Goal: Task Accomplishment & Management: Use online tool/utility

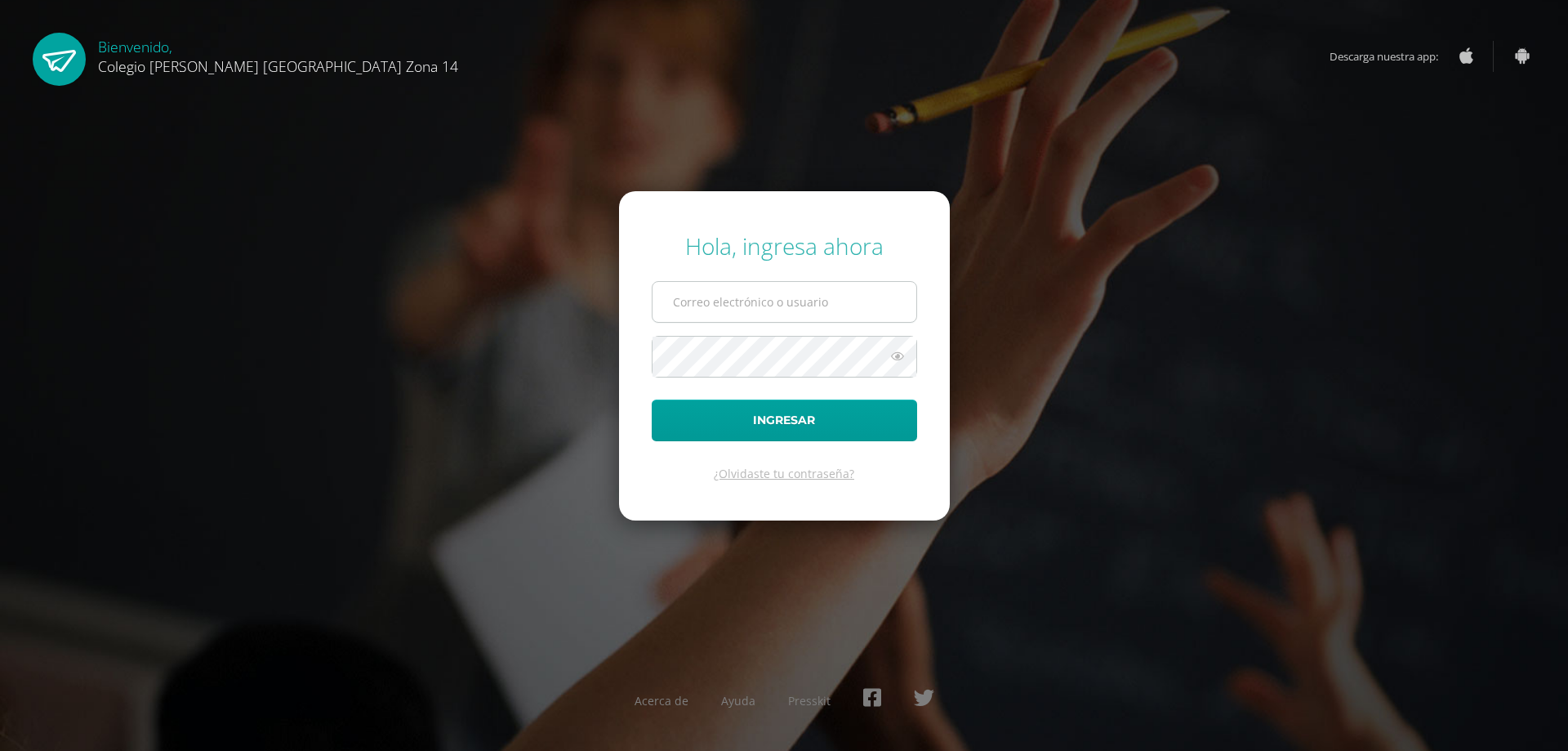
click at [728, 306] on input "text" at bounding box center [784, 302] width 264 height 40
type input "sdocente14@colegioselshaddai.edu.gt"
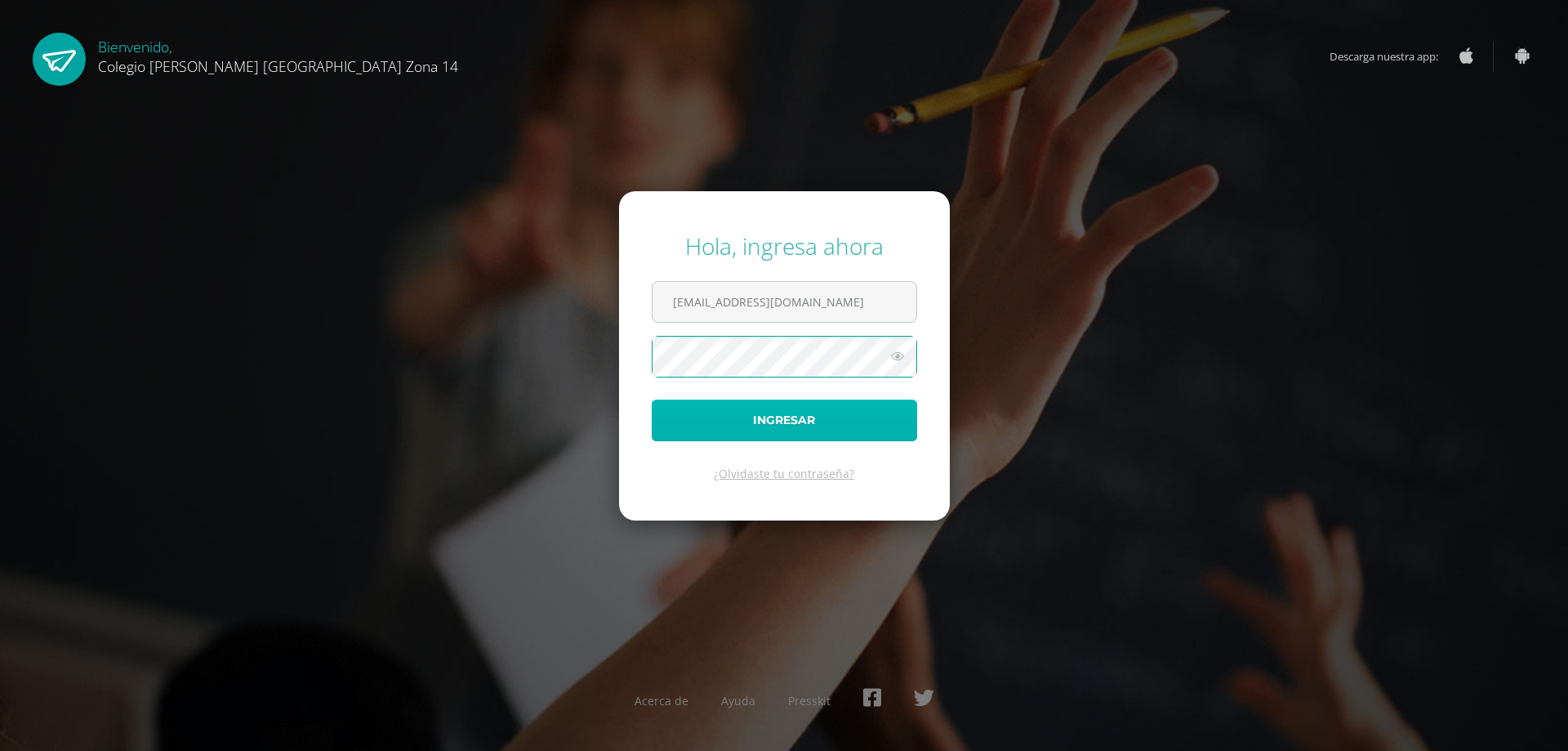
click at [701, 417] on button "Ingresar" at bounding box center [784, 421] width 265 height 42
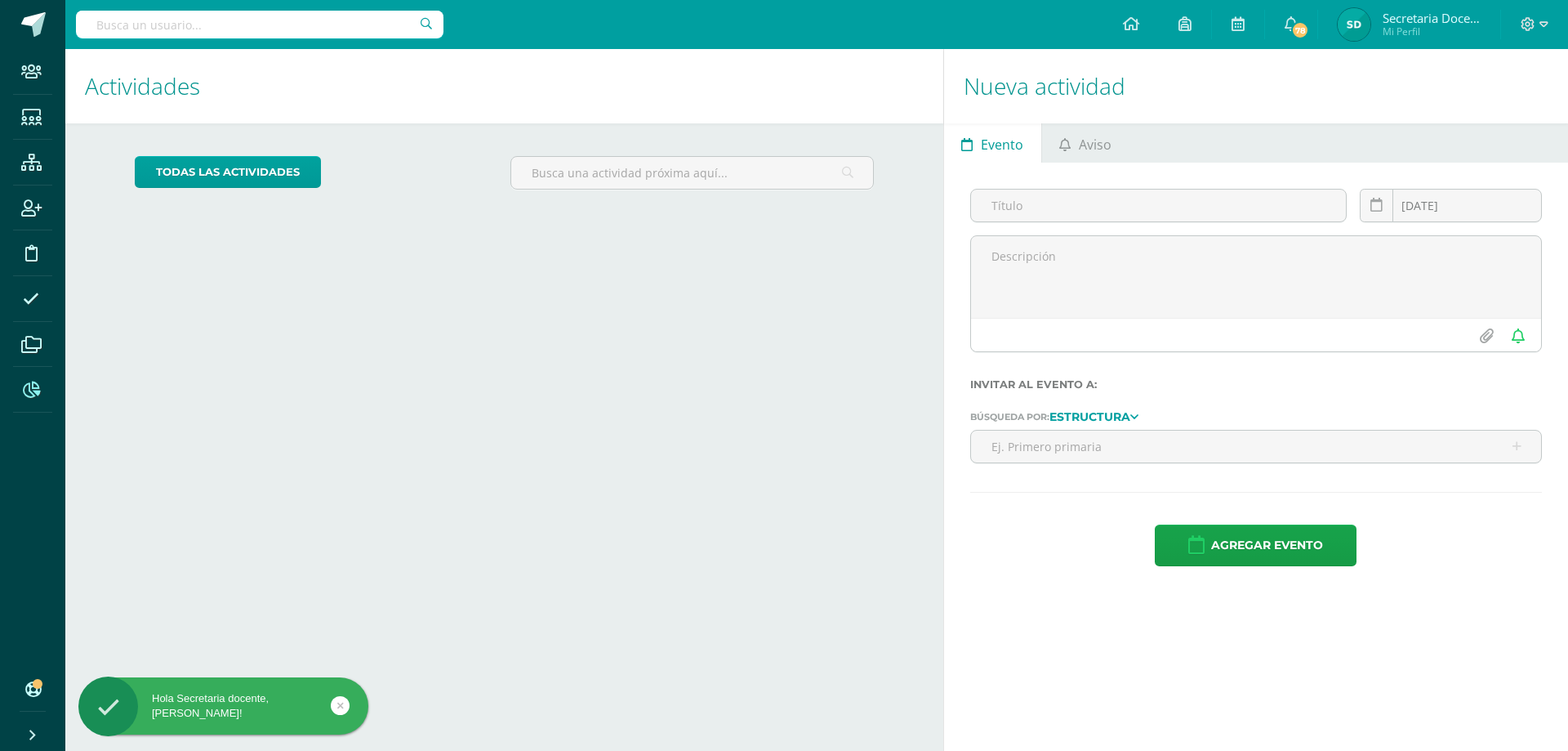
click at [32, 392] on icon at bounding box center [31, 390] width 17 height 16
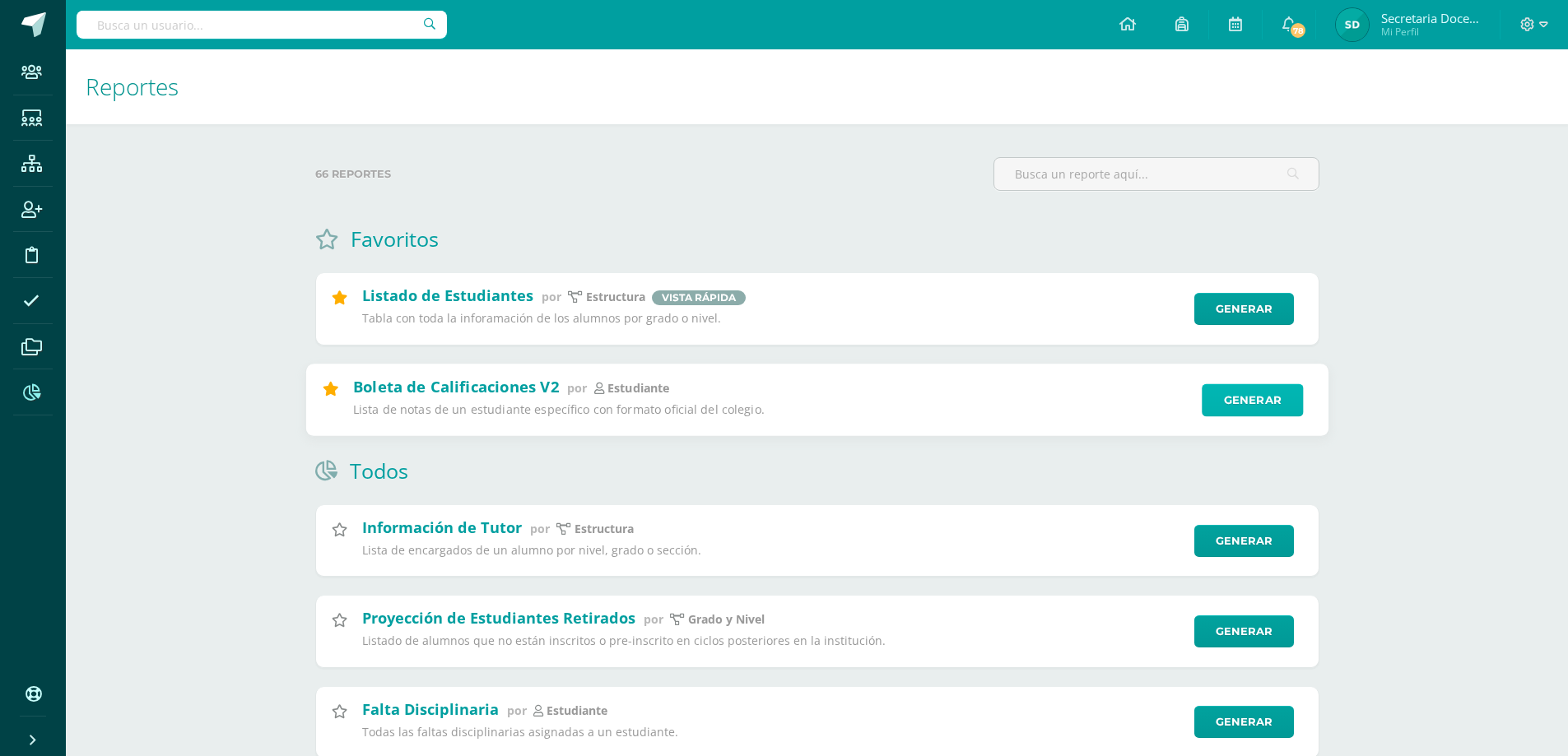
click at [1261, 396] on link "Generar" at bounding box center [1252, 400] width 101 height 33
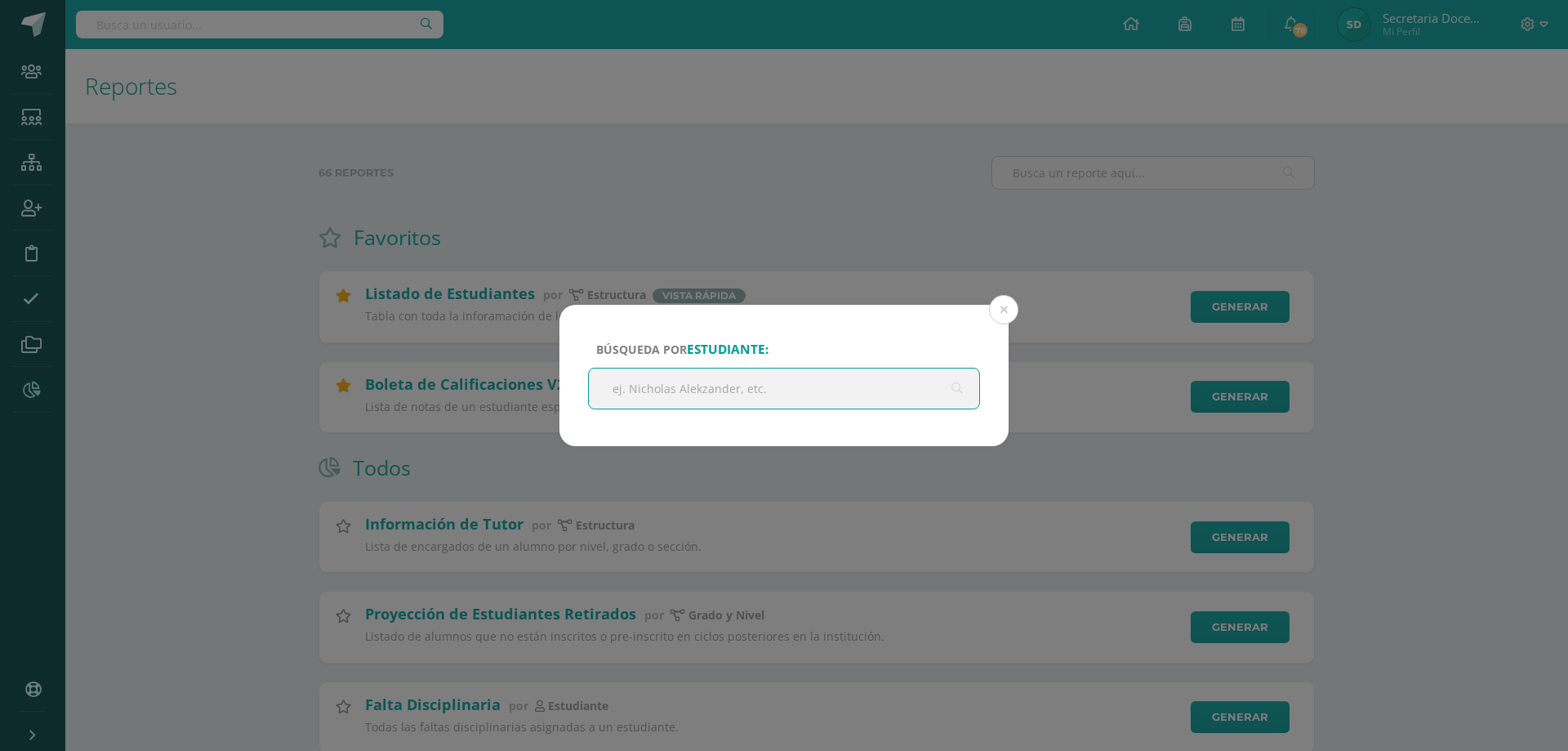
click at [767, 386] on input "text" at bounding box center [784, 389] width 390 height 40
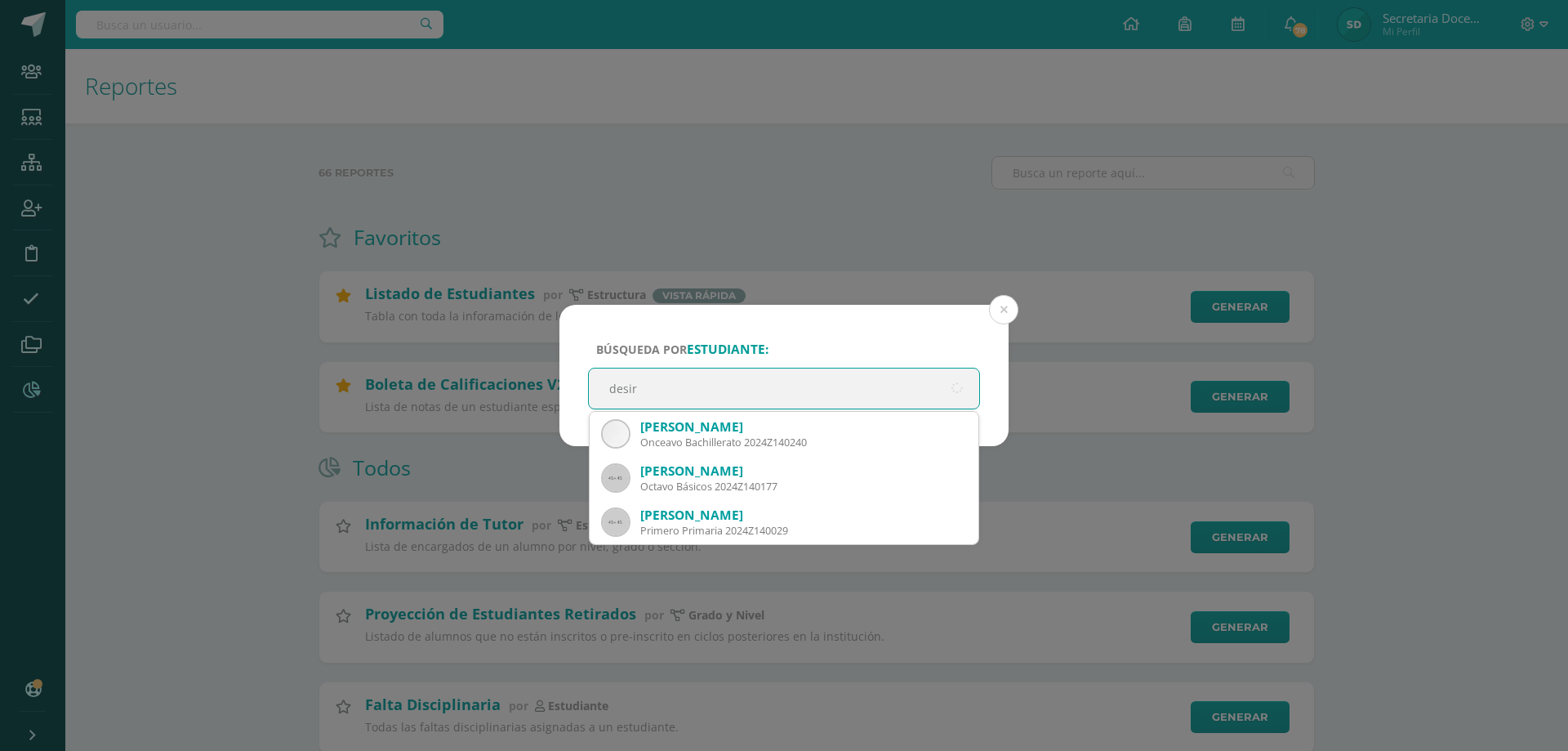
type input "desire"
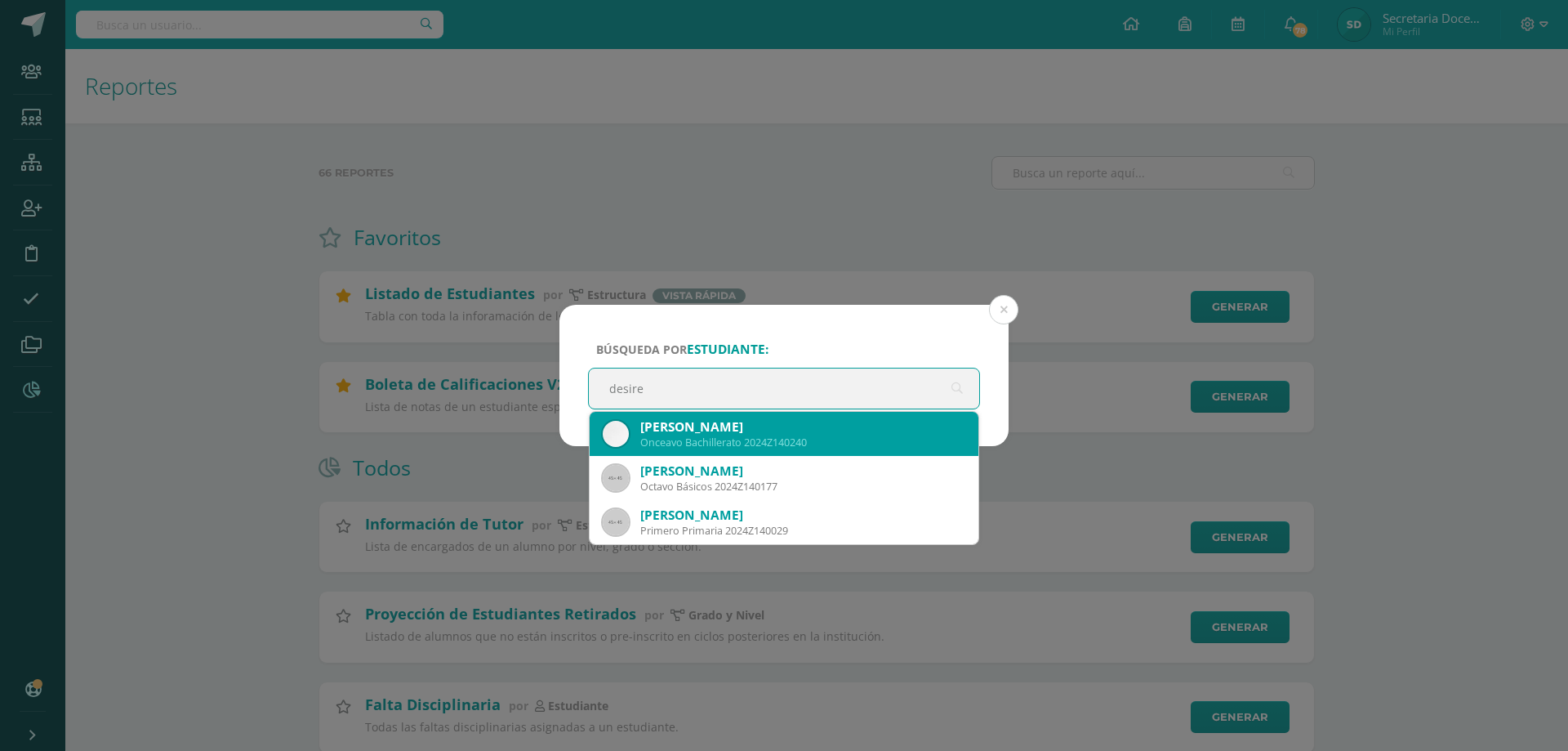
click at [767, 424] on div "[PERSON_NAME]" at bounding box center [803, 426] width 325 height 17
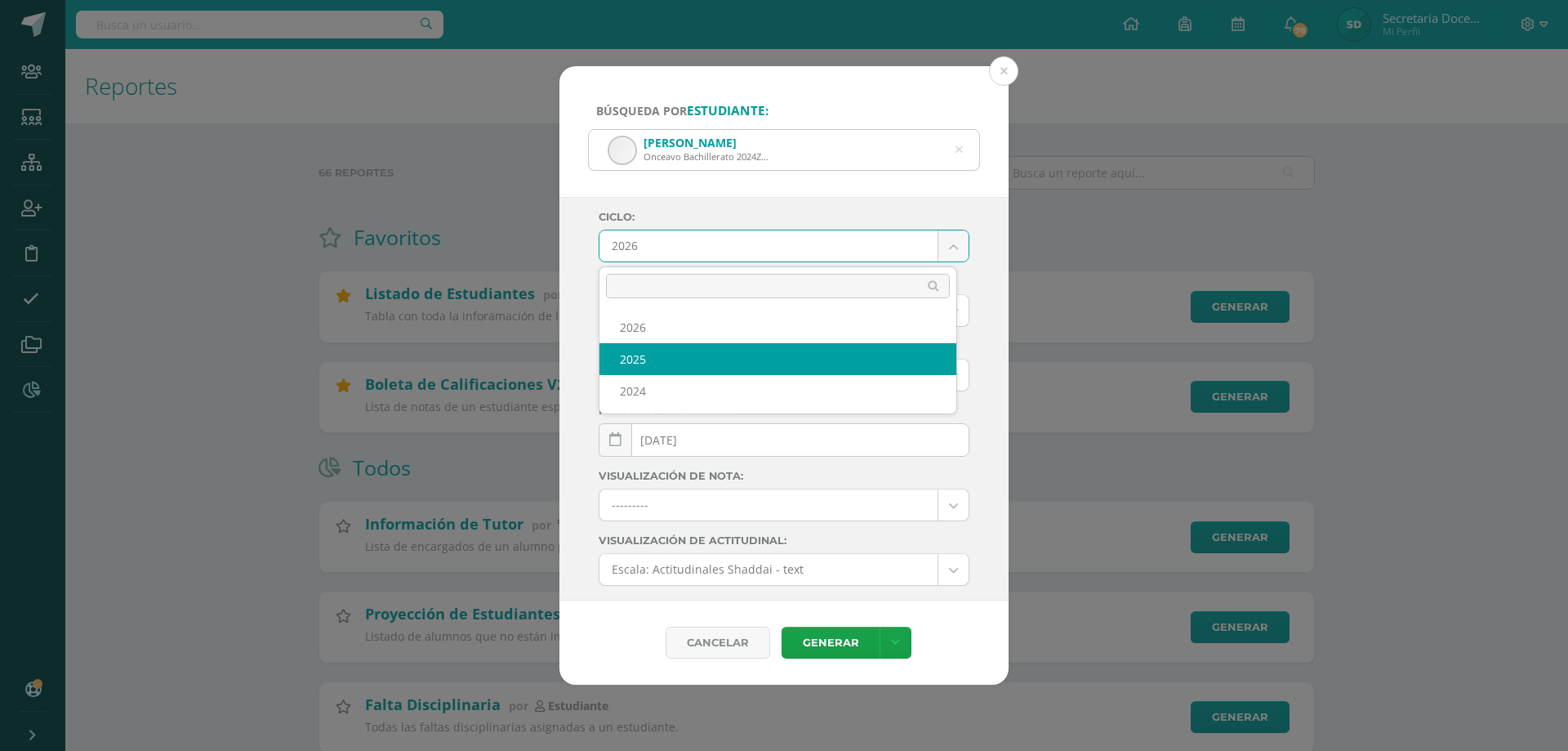
select select "4"
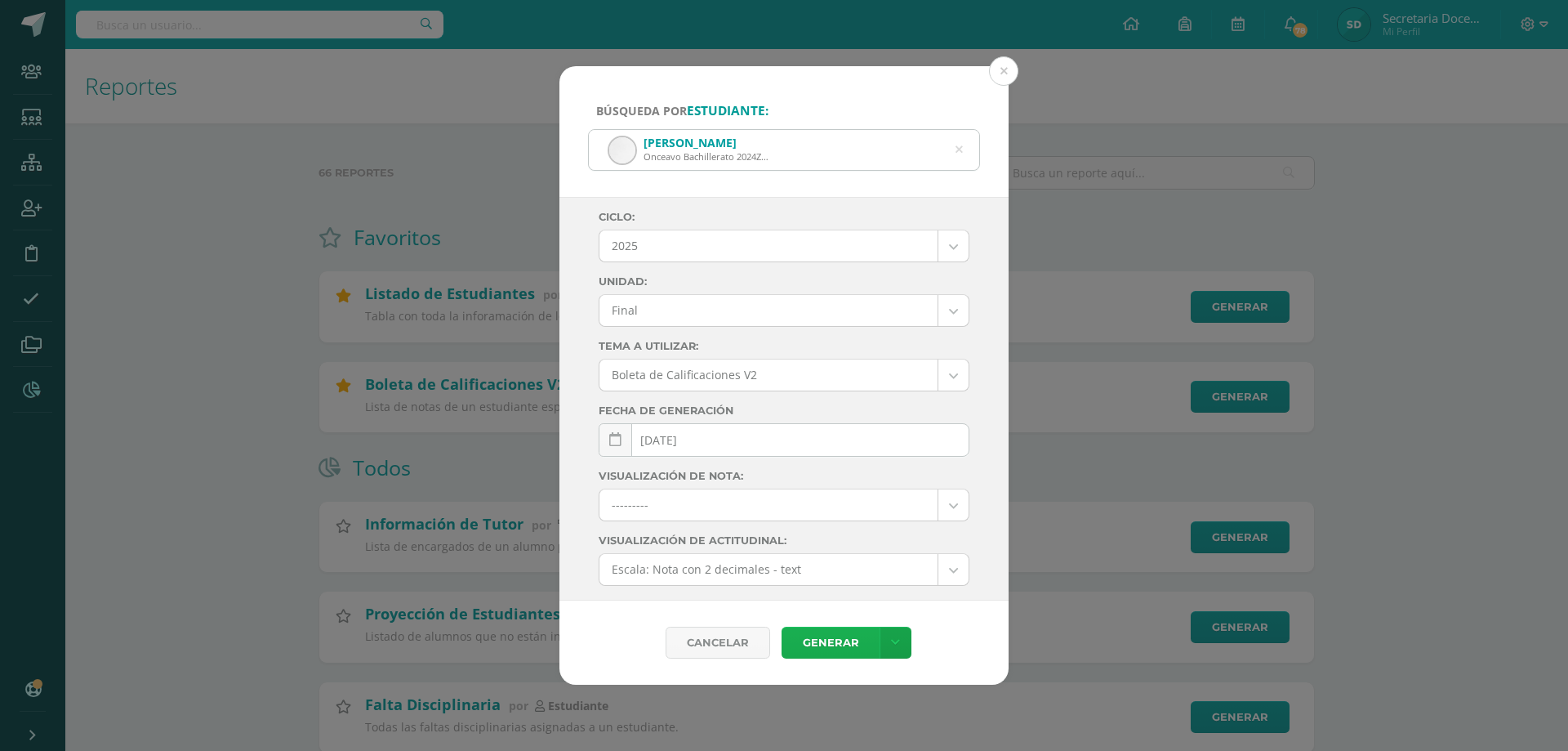
click at [854, 642] on link "Generar" at bounding box center [830, 642] width 98 height 32
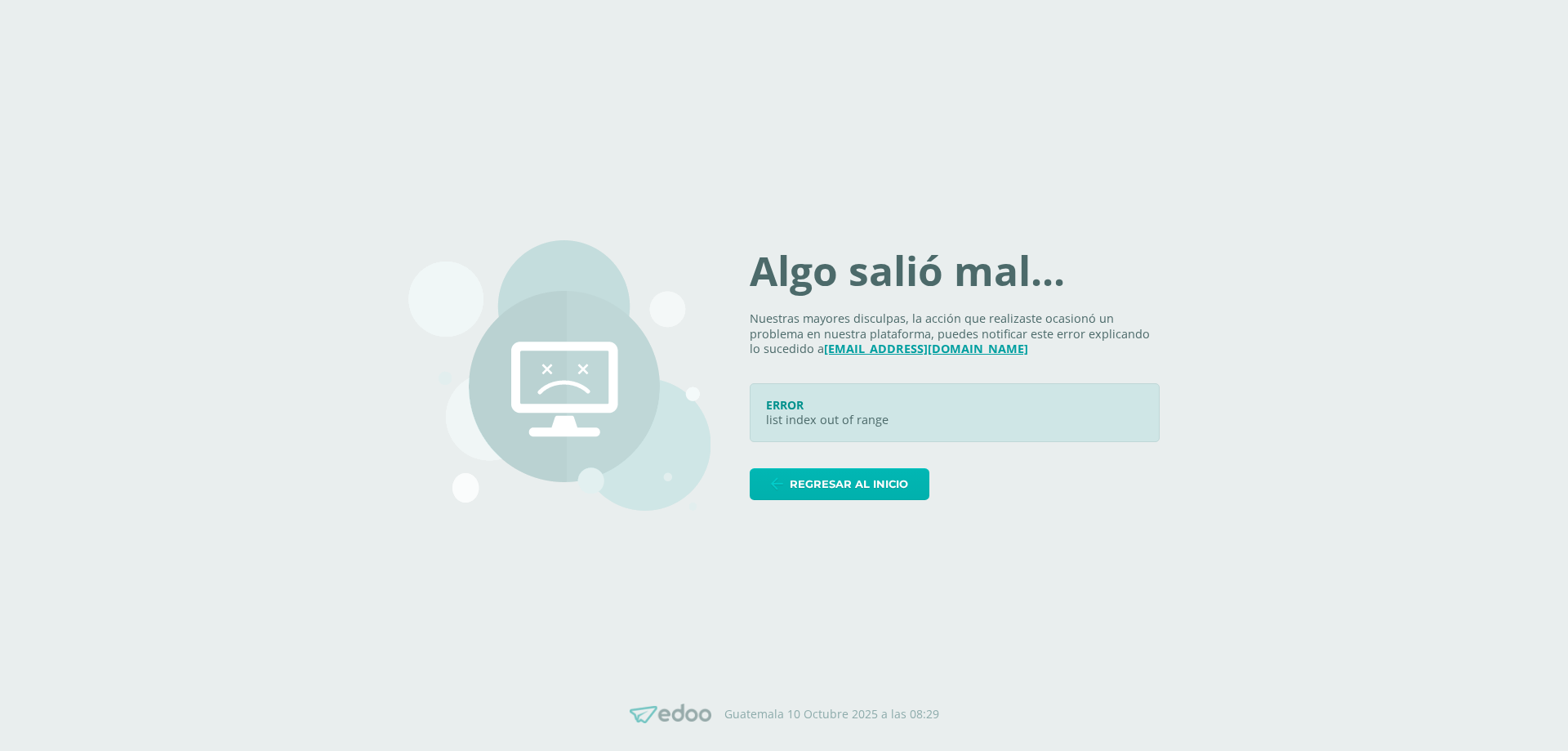
click at [844, 494] on span "Regresar al inicio" at bounding box center [849, 484] width 119 height 30
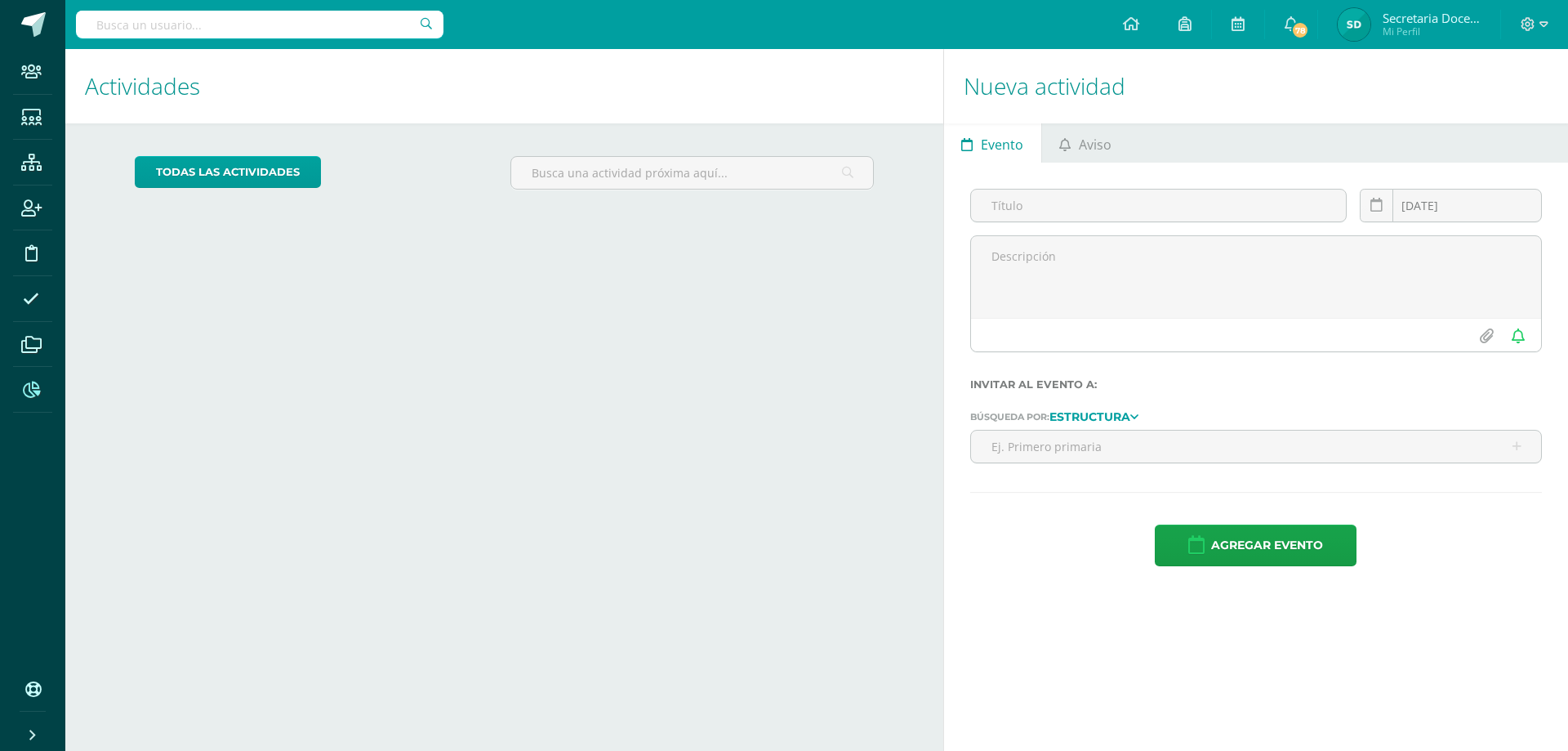
click at [33, 391] on icon at bounding box center [31, 390] width 17 height 16
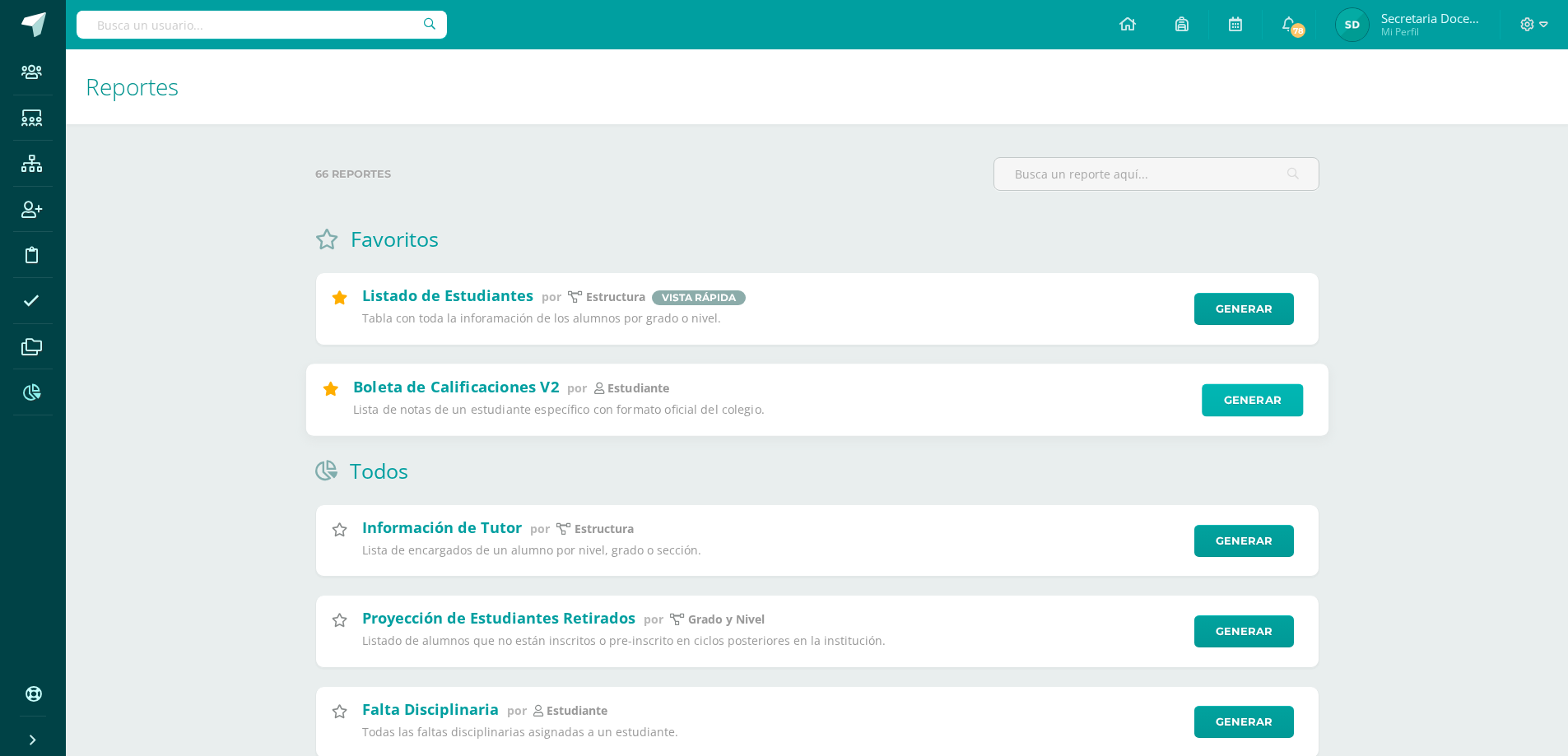
click at [1223, 401] on link "Generar" at bounding box center [1252, 400] width 101 height 33
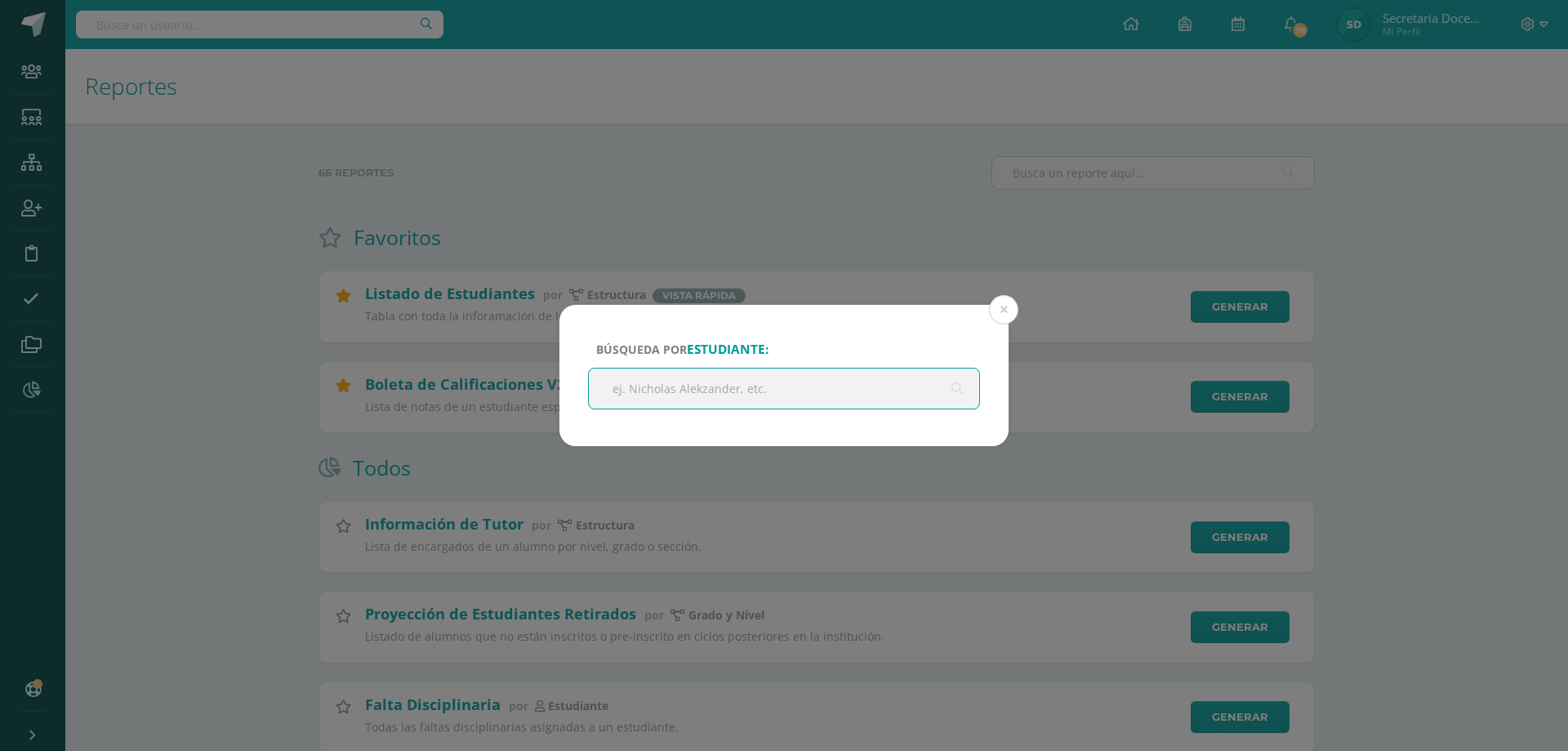
click at [758, 371] on input "text" at bounding box center [784, 389] width 390 height 40
click at [754, 381] on input "text" at bounding box center [784, 389] width 390 height 40
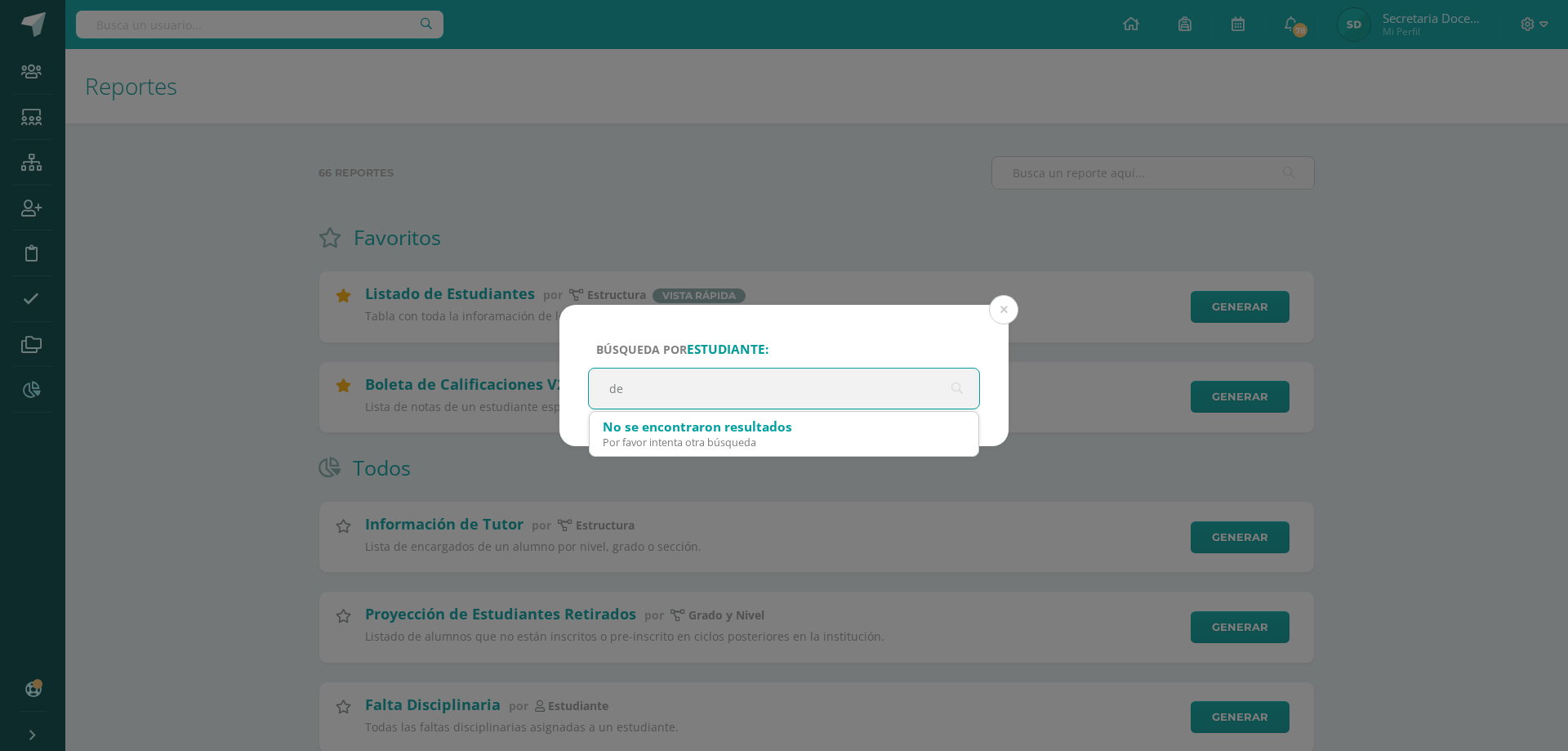
type input "des"
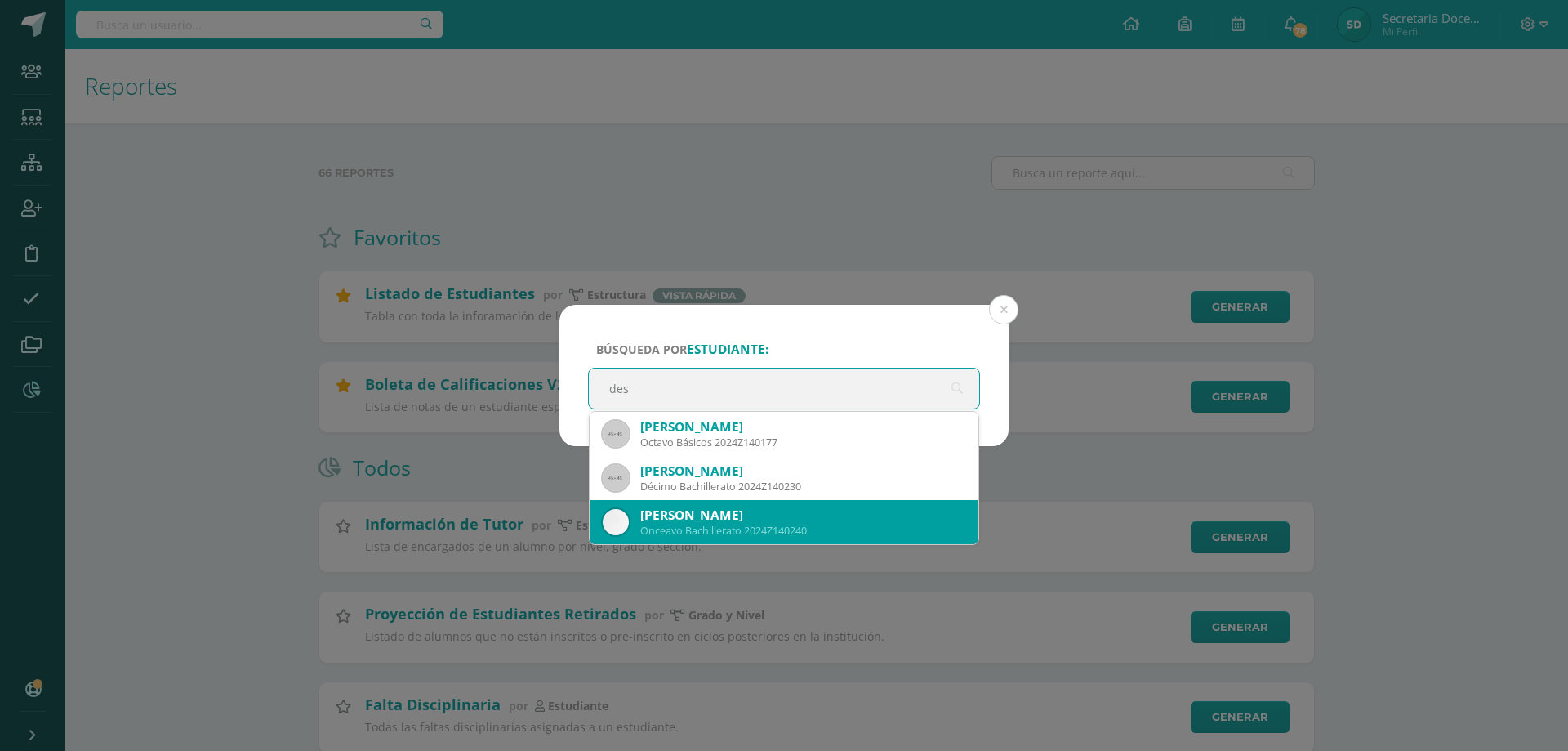
click at [775, 519] on div "[PERSON_NAME]" at bounding box center [803, 515] width 325 height 17
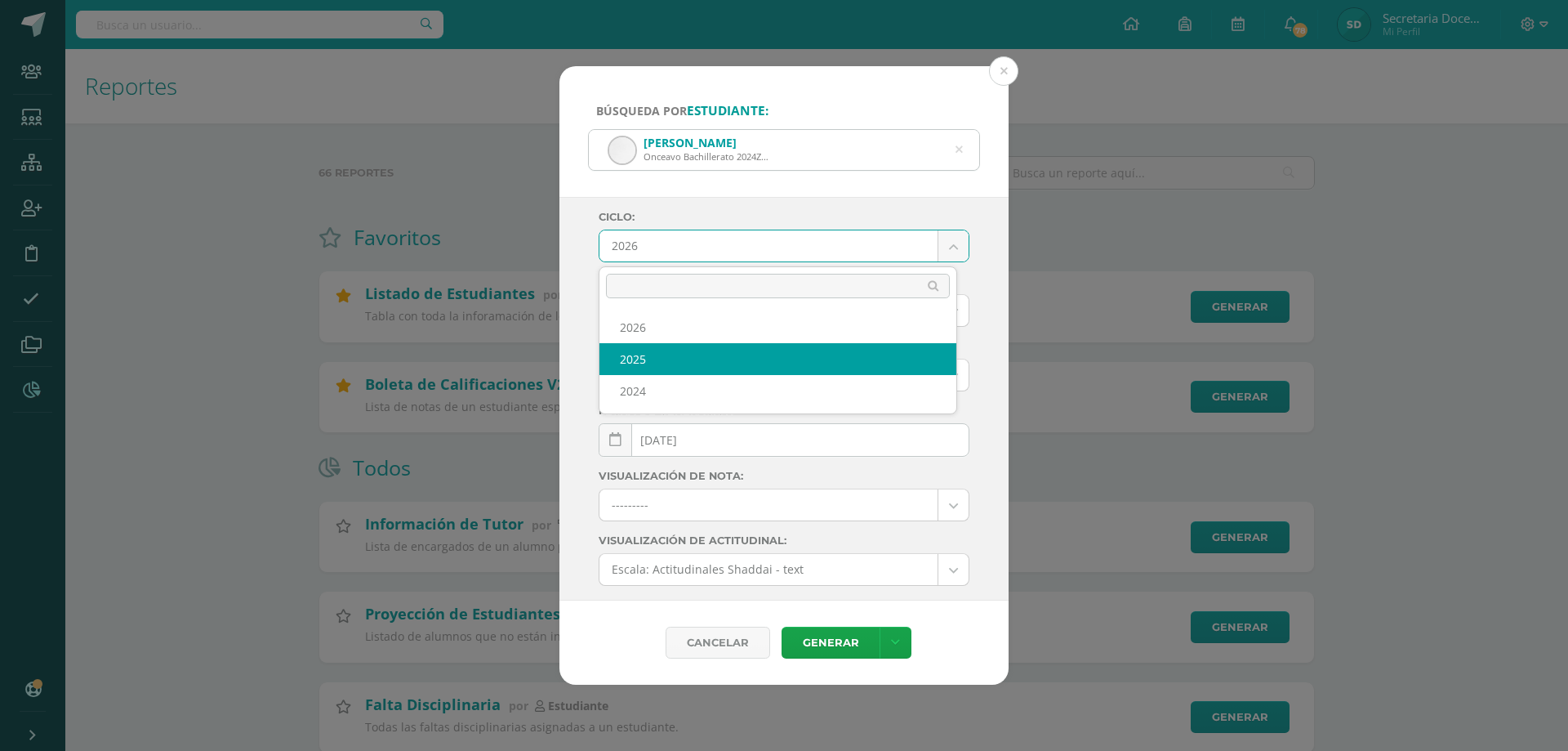
select select "4"
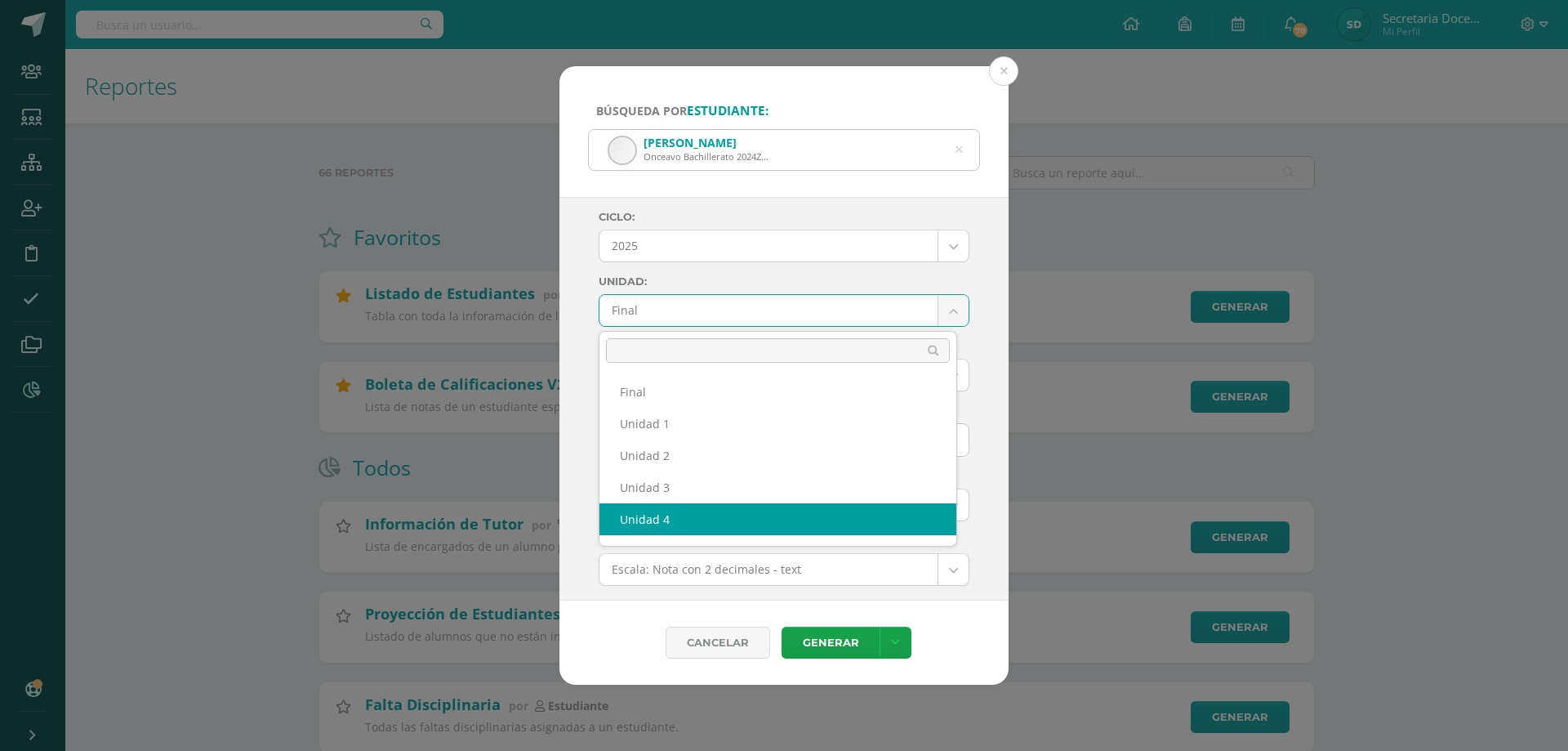
select select "Unidad 4"
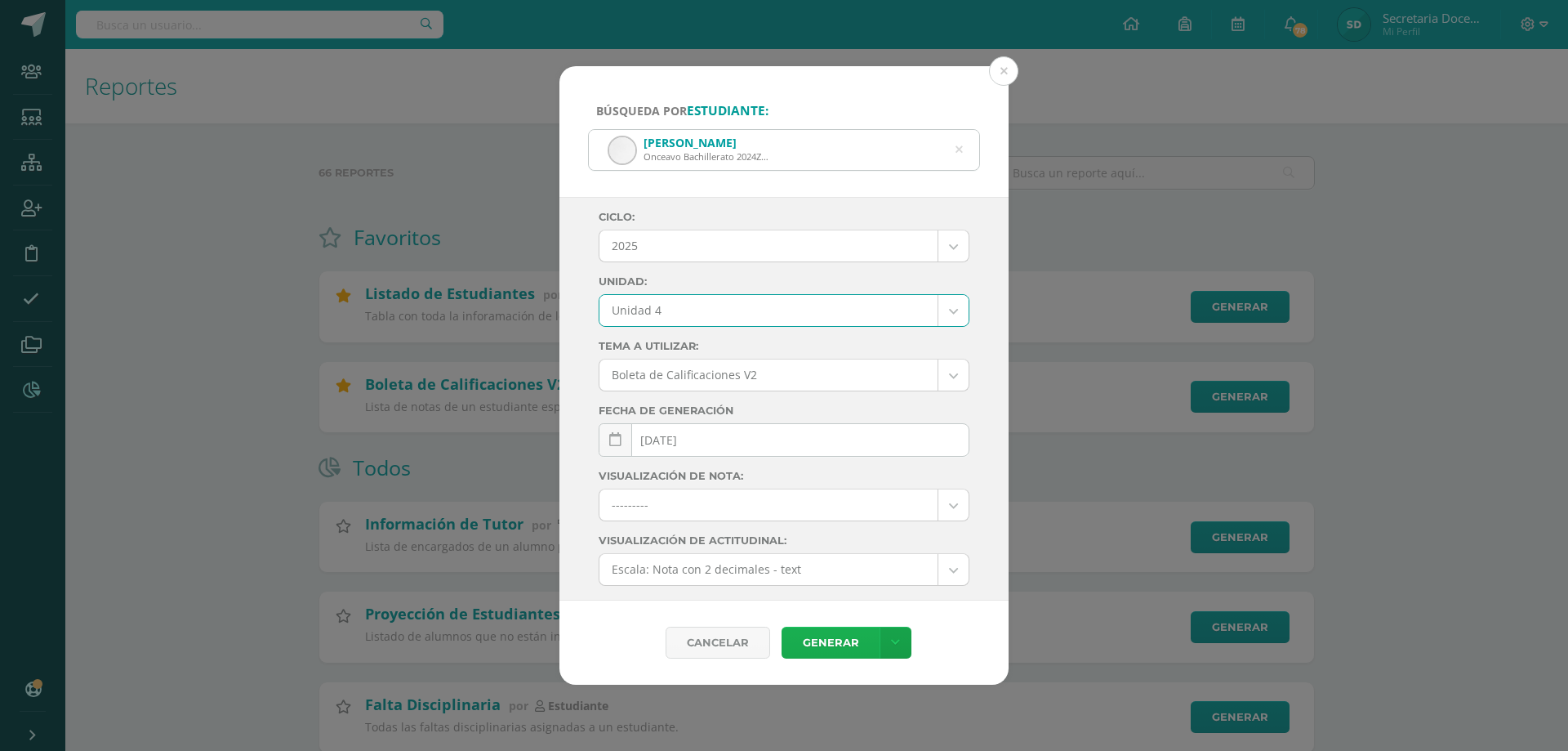
click at [856, 645] on link "Generar" at bounding box center [830, 642] width 98 height 32
